Goal: Information Seeking & Learning: Learn about a topic

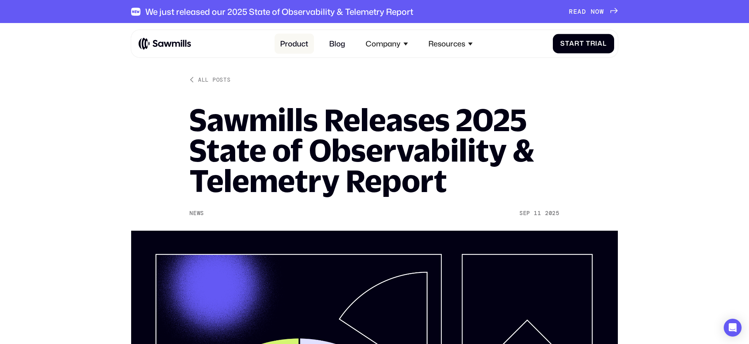
click at [301, 46] on link "Product" at bounding box center [293, 43] width 39 height 20
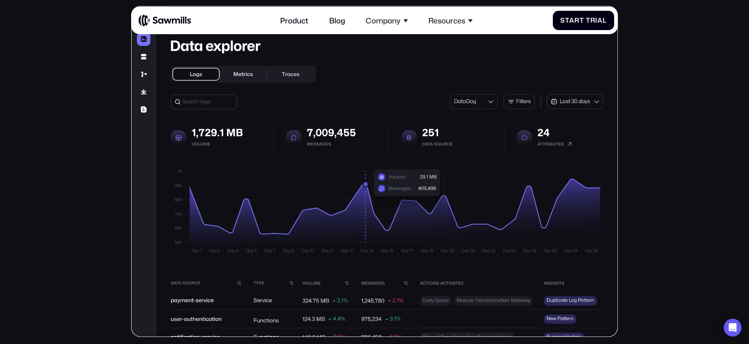
scroll to position [250, 0]
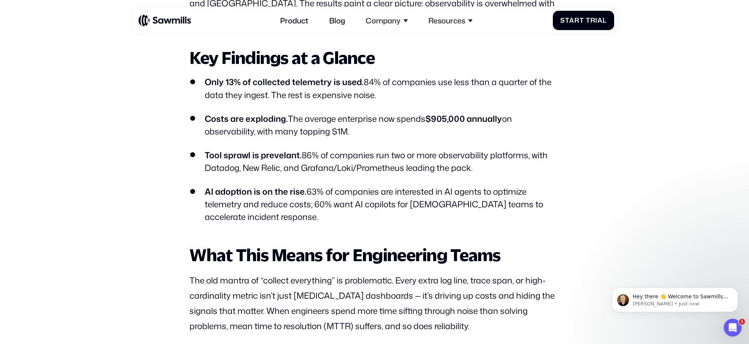
scroll to position [577, 0]
